Goal: Find specific page/section: Find specific page/section

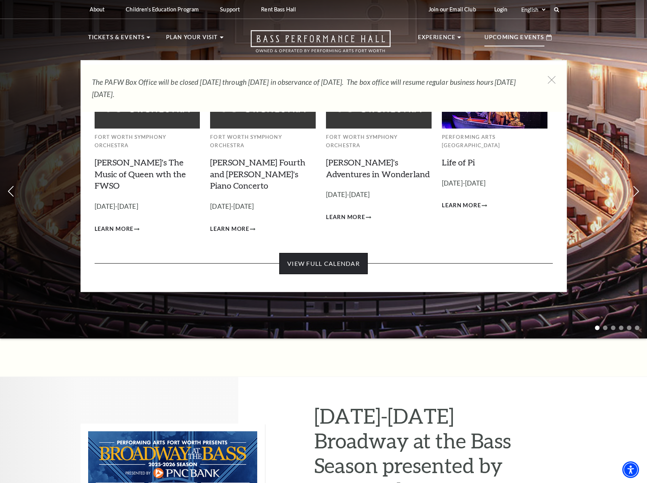
click at [354, 253] on link "View Full Calendar" at bounding box center [323, 263] width 89 height 21
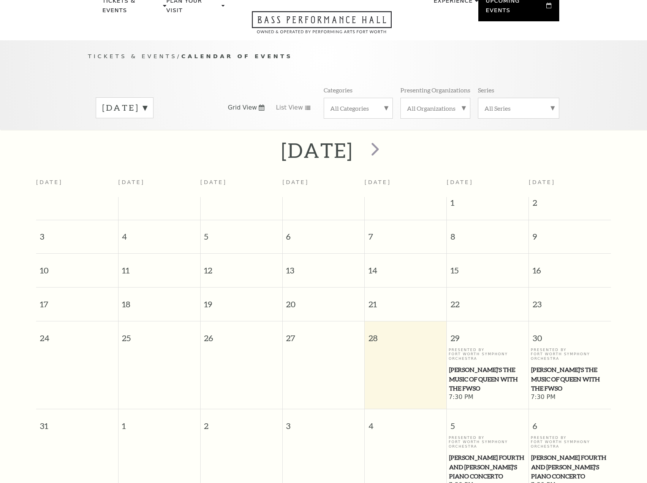
scroll to position [67, 0]
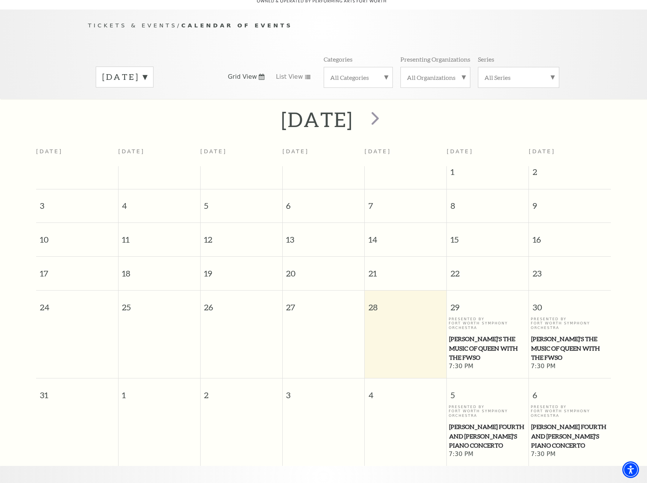
click at [168, 80] on div "August 2025 Grid View List View Categories All Categories Presenting Organizati…" at bounding box center [323, 76] width 471 height 43
click at [147, 71] on label "August 2025" at bounding box center [124, 77] width 45 height 12
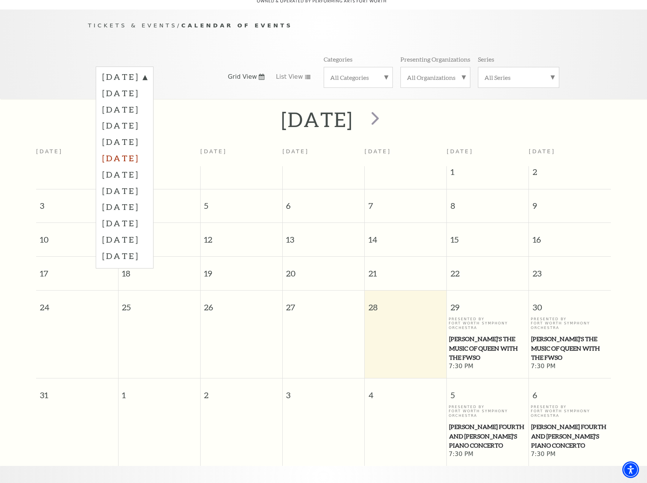
click at [147, 150] on label "January 2026" at bounding box center [124, 158] width 45 height 16
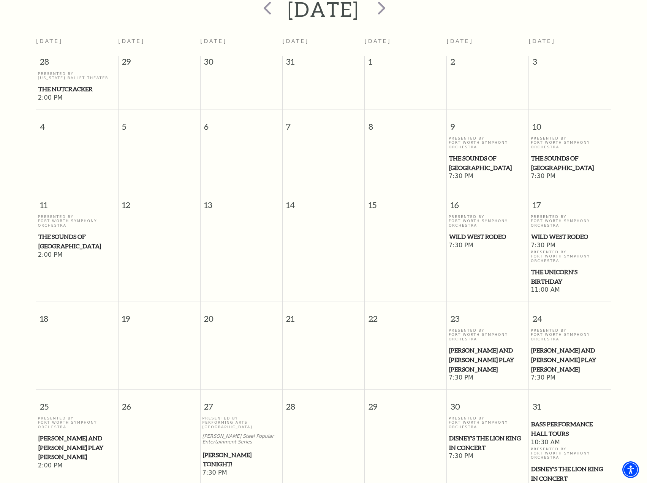
scroll to position [143, 0]
